Goal: Task Accomplishment & Management: Manage account settings

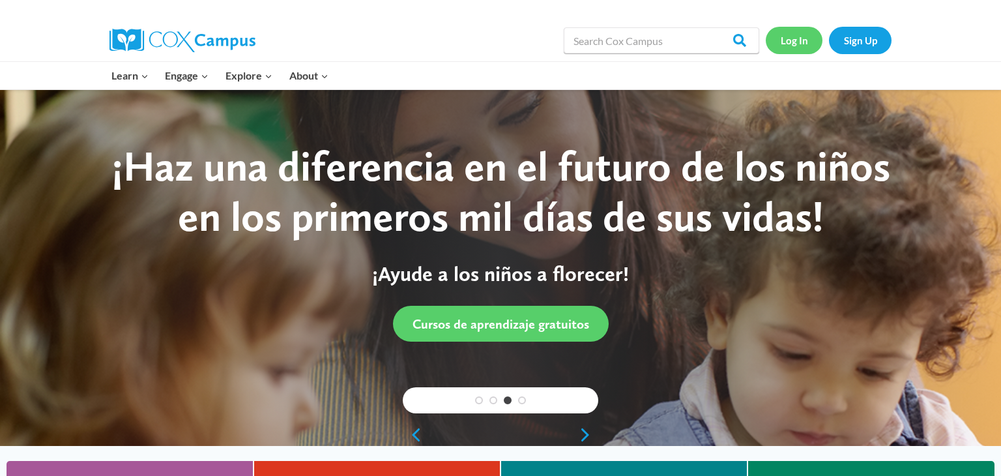
click at [812, 44] on link "Log In" at bounding box center [794, 40] width 57 height 27
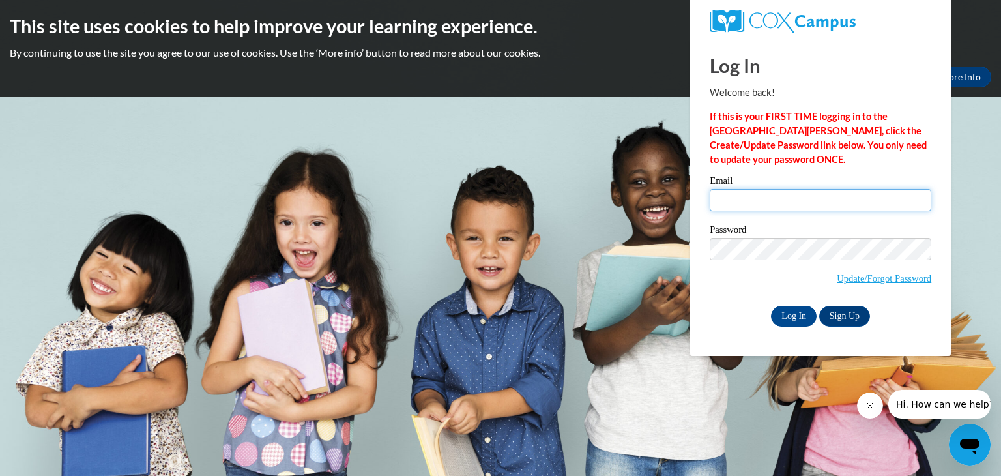
click at [763, 204] on input "Email" at bounding box center [821, 200] width 222 height 22
type input "parkerjasmine70@yahoo.com"
click at [503, 18] on h2 "This site uses cookies to help improve your learning experience." at bounding box center [501, 26] width 982 height 26
click at [787, 310] on input "Log In" at bounding box center [794, 316] width 46 height 21
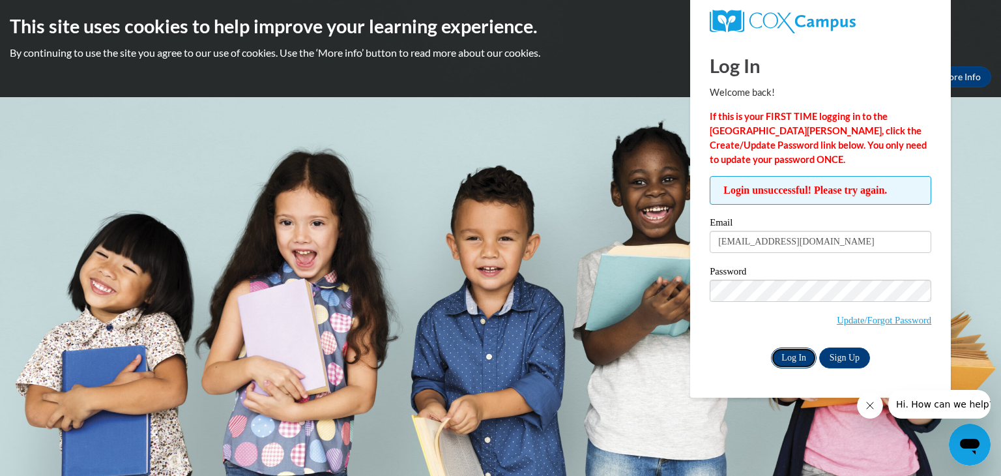
click at [790, 356] on input "Log In" at bounding box center [794, 357] width 46 height 21
click at [789, 353] on input "Log In" at bounding box center [794, 357] width 46 height 21
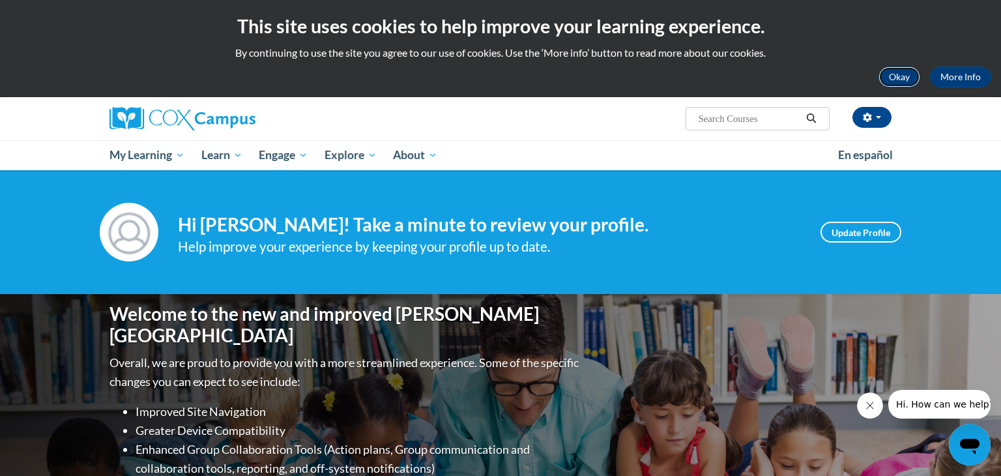
click at [908, 82] on button "Okay" at bounding box center [900, 76] width 42 height 21
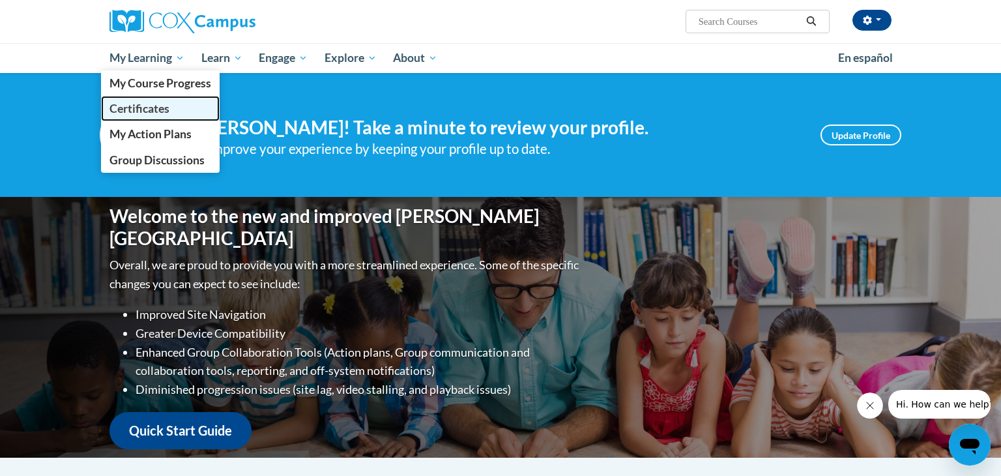
click at [154, 103] on span "Certificates" at bounding box center [139, 109] width 60 height 14
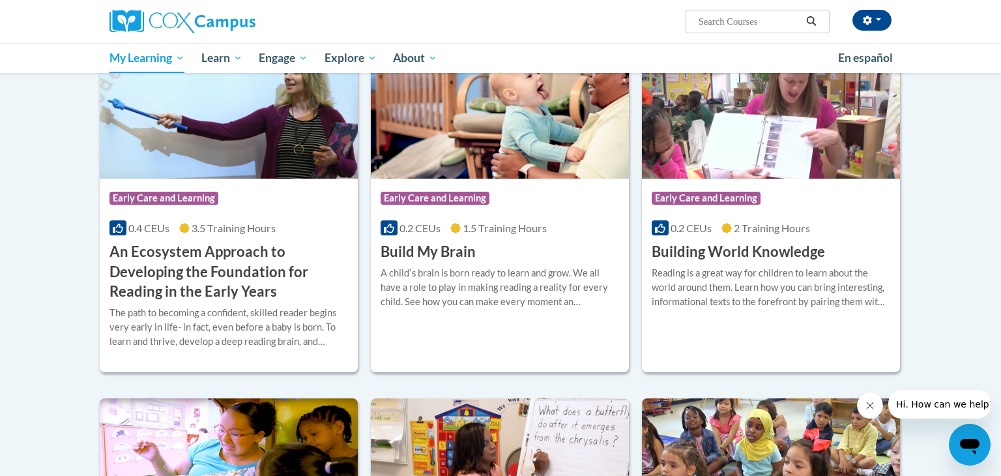
scroll to position [293, 0]
